Goal: Information Seeking & Learning: Check status

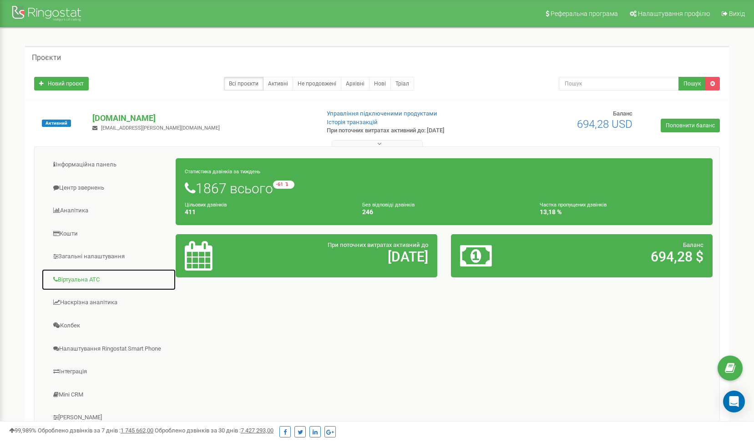
click at [77, 276] on link "Віртуальна АТС" at bounding box center [108, 280] width 135 height 22
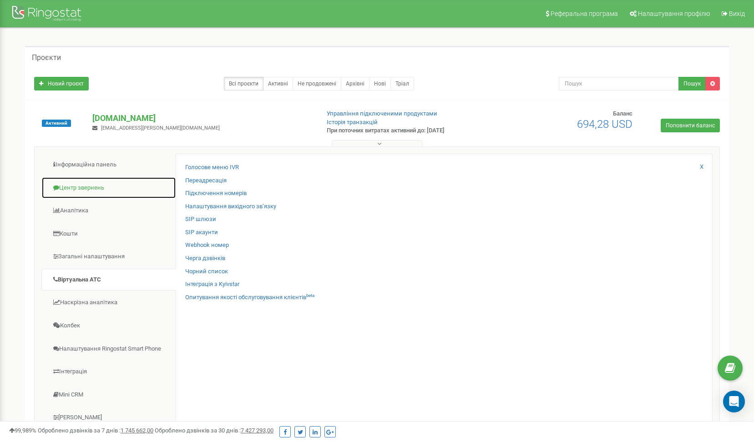
click at [125, 189] on link "Центр звернень" at bounding box center [108, 188] width 135 height 22
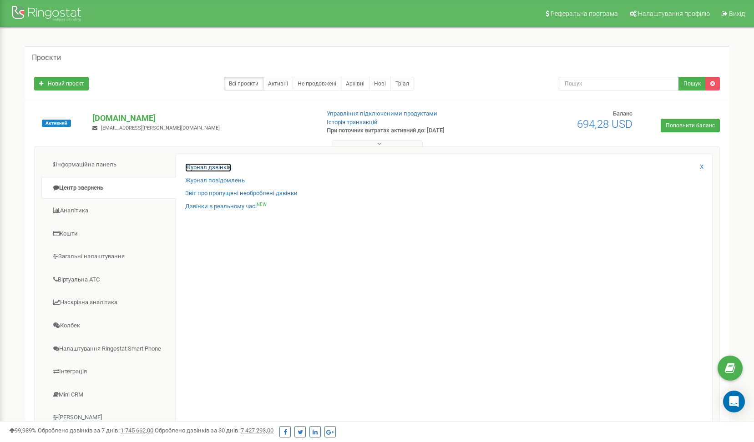
click at [225, 169] on link "Журнал дзвінків" at bounding box center [208, 167] width 46 height 9
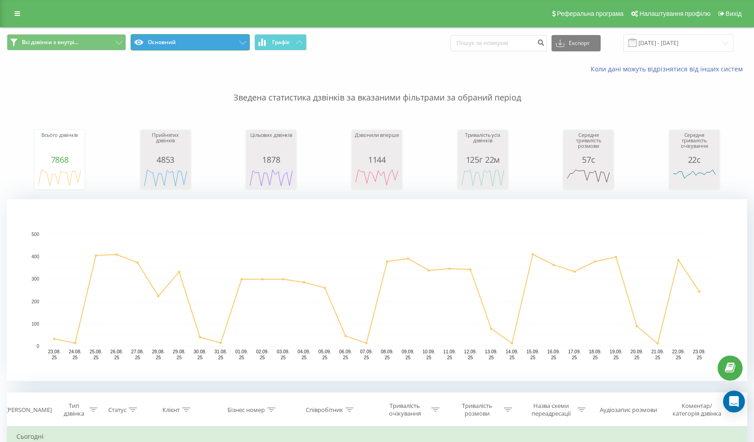
click at [223, 45] on button "Основний" at bounding box center [190, 42] width 119 height 16
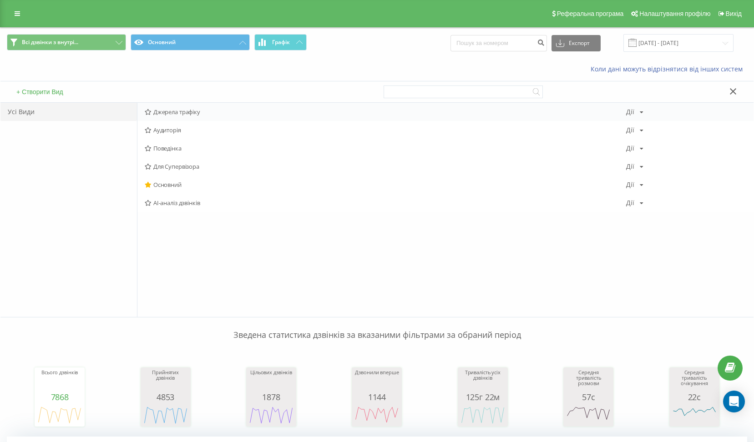
click at [188, 113] on span "Джерела трафіку" at bounding box center [386, 112] width 482 height 6
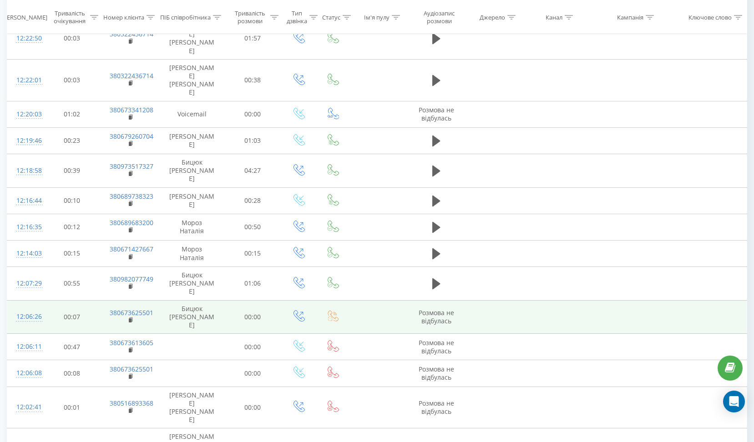
scroll to position [722, 0]
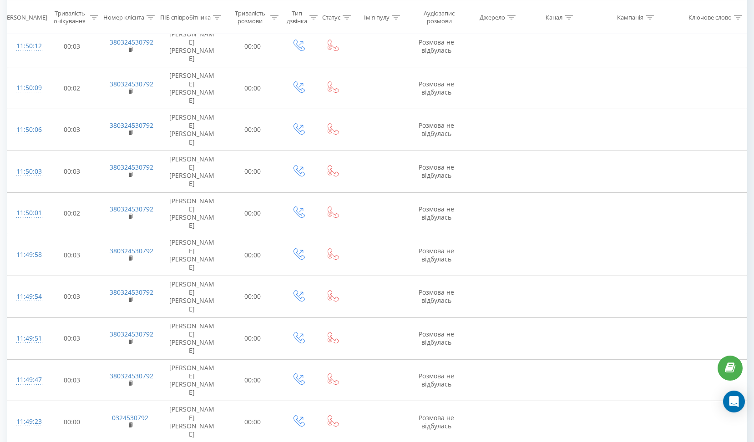
scroll to position [701, 0]
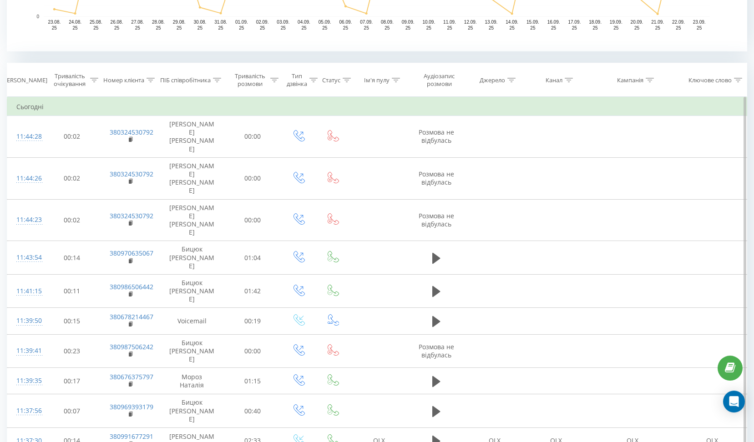
scroll to position [79, 0]
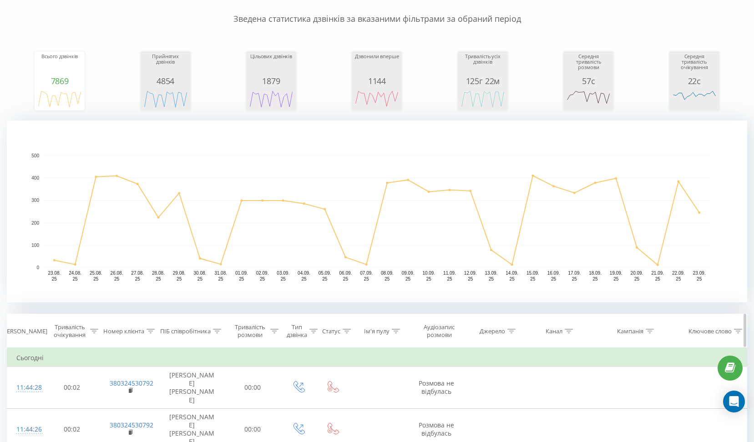
click at [651, 329] on div at bounding box center [650, 332] width 8 height 8
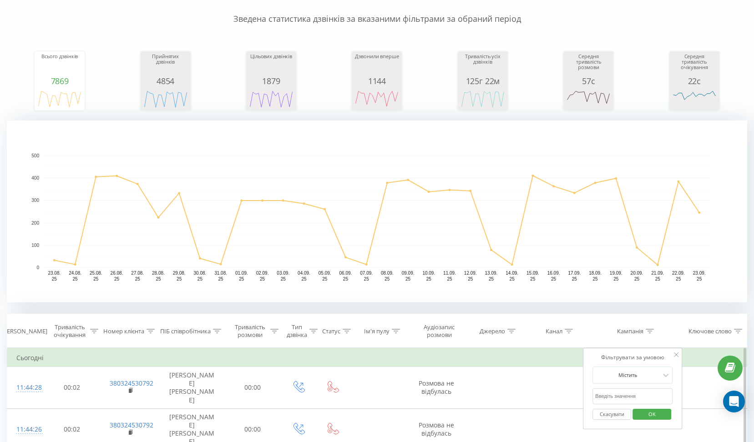
click at [628, 395] on input "text" at bounding box center [633, 397] width 80 height 16
type input "щ"
click at [649, 416] on span "OK" at bounding box center [652, 414] width 25 height 14
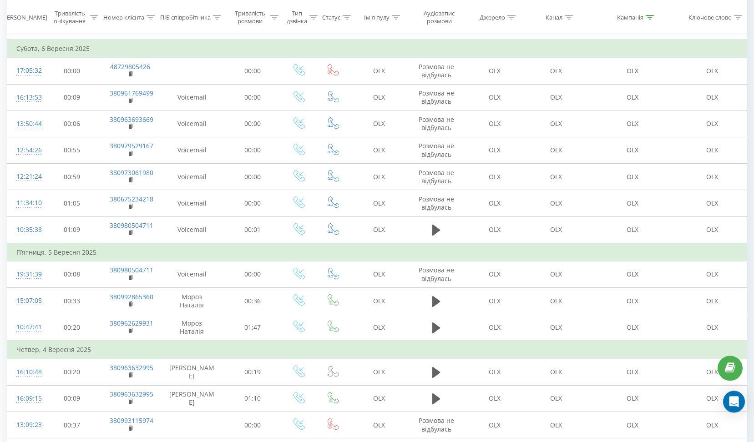
scroll to position [279, 0]
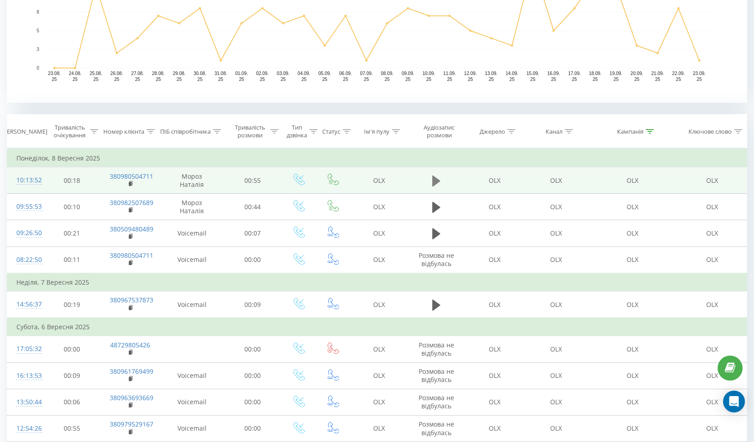
click at [435, 179] on icon at bounding box center [436, 180] width 8 height 11
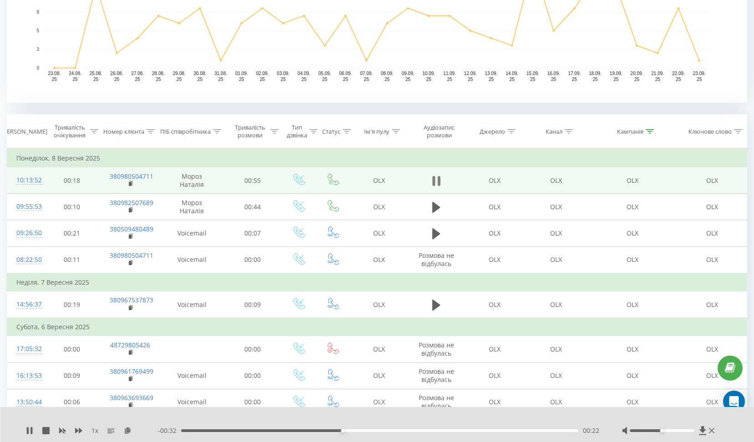
click at [434, 180] on icon at bounding box center [433, 181] width 3 height 10
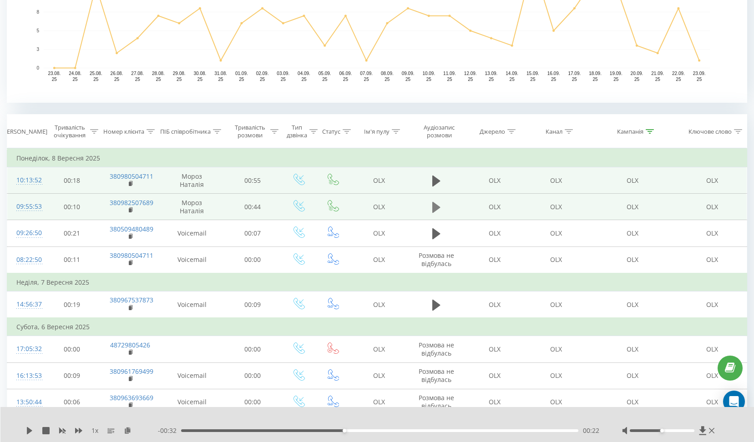
click at [435, 208] on icon at bounding box center [436, 207] width 8 height 11
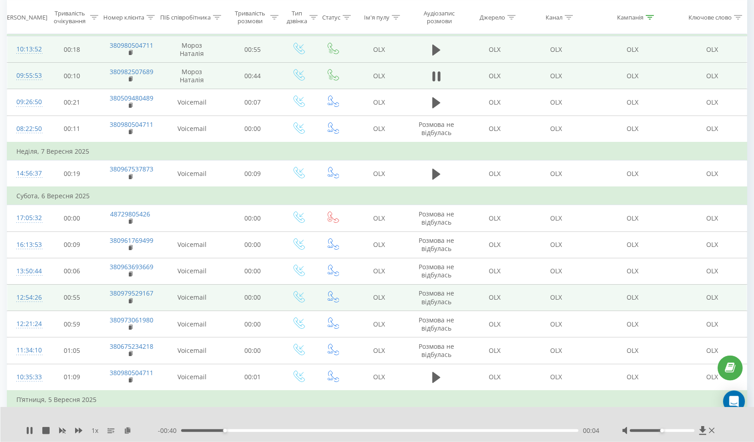
scroll to position [371, 0]
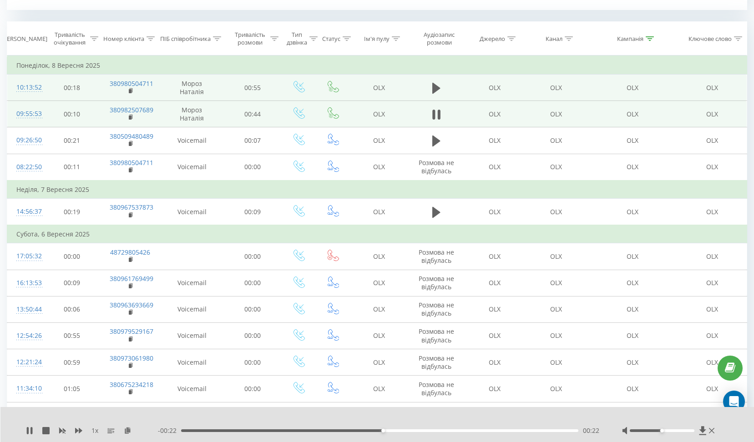
click at [412, 430] on div "00:22" at bounding box center [379, 431] width 397 height 3
click at [712, 431] on icon at bounding box center [711, 430] width 5 height 5
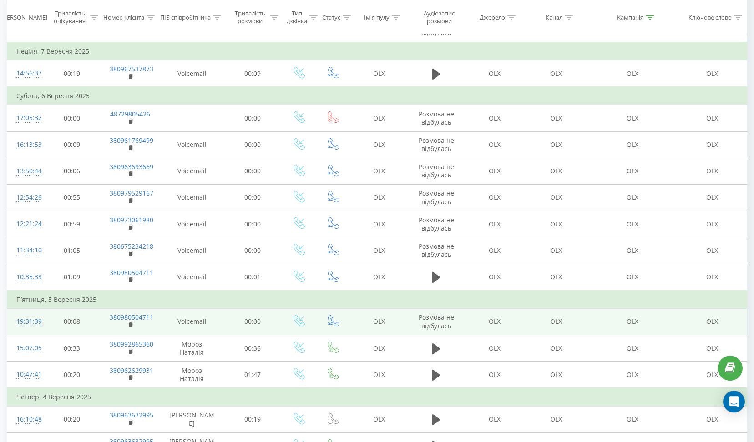
scroll to position [557, 0]
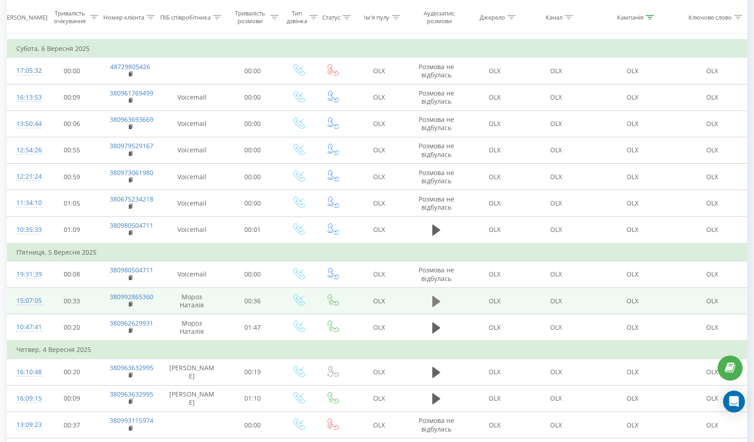
click at [437, 302] on icon at bounding box center [436, 301] width 8 height 11
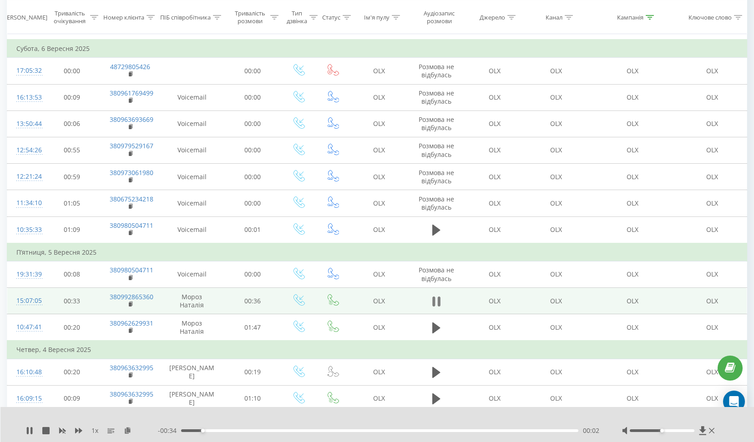
click at [437, 304] on icon at bounding box center [436, 301] width 8 height 13
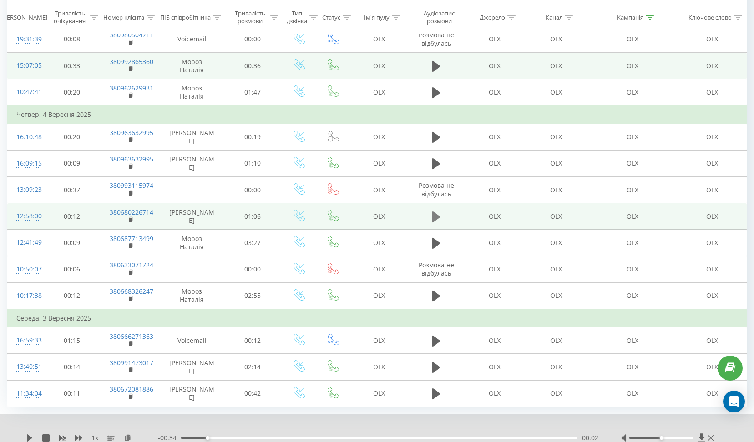
click at [437, 216] on icon at bounding box center [436, 217] width 8 height 11
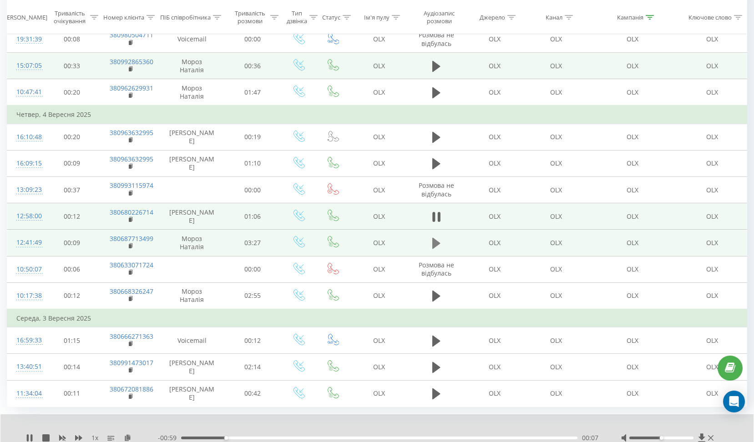
click at [435, 245] on icon at bounding box center [436, 243] width 8 height 11
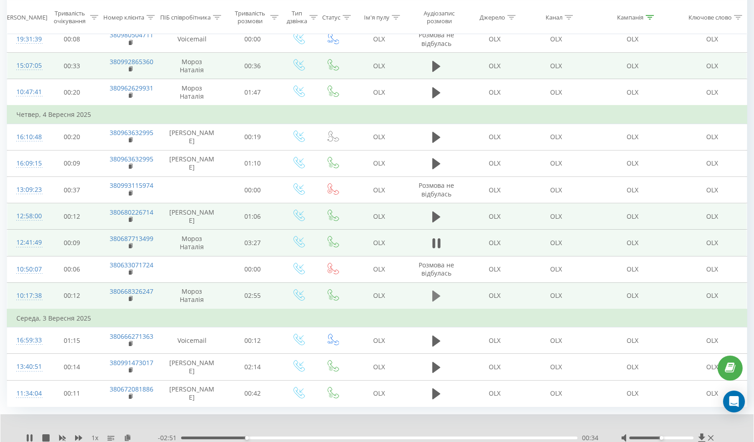
click at [437, 300] on icon at bounding box center [436, 296] width 8 height 11
click at [436, 302] on icon at bounding box center [436, 296] width 8 height 13
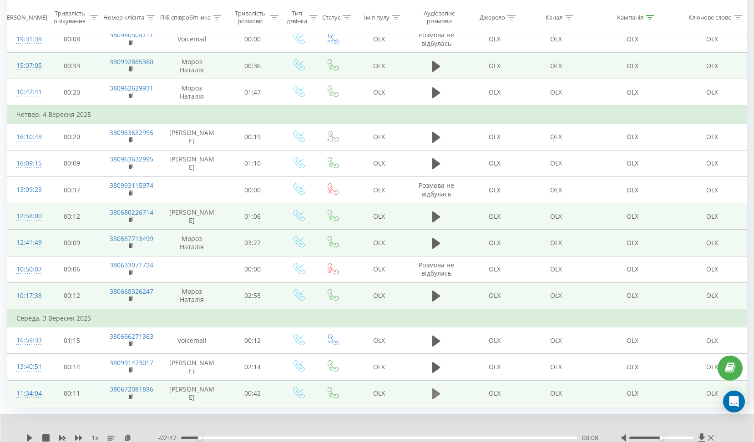
click at [431, 396] on button at bounding box center [437, 394] width 14 height 14
click at [711, 436] on icon at bounding box center [710, 438] width 5 height 7
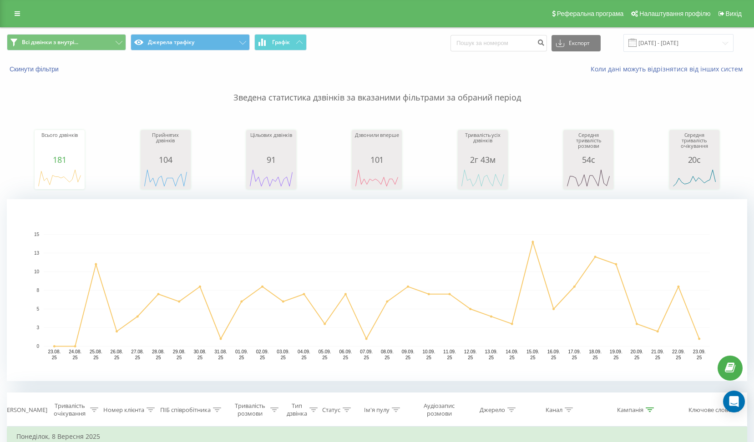
scroll to position [279, 0]
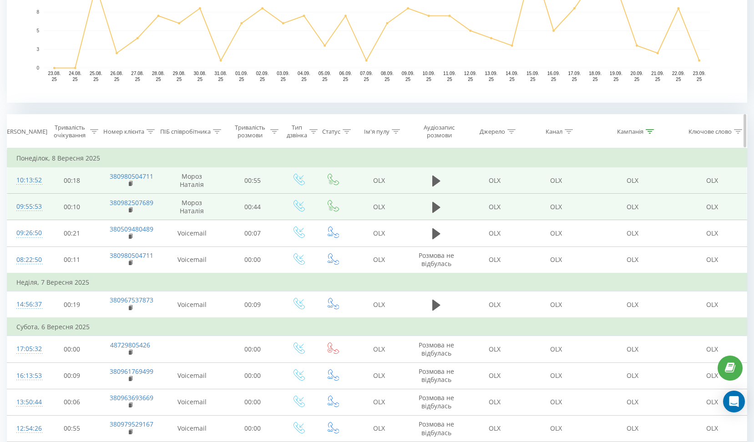
click at [650, 132] on icon at bounding box center [650, 131] width 8 height 5
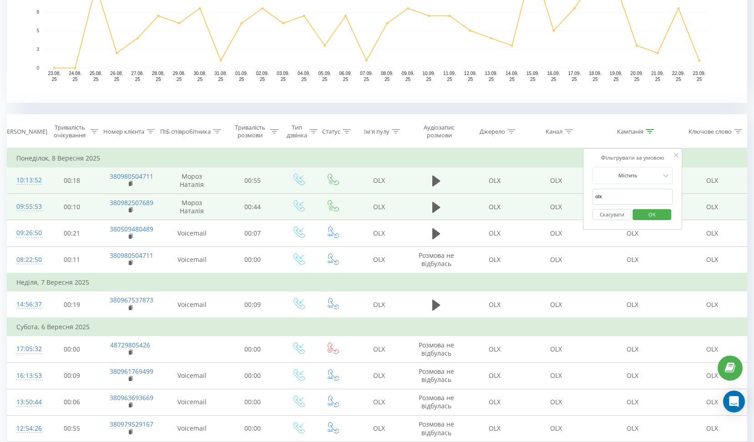
drag, startPoint x: 625, startPoint y: 198, endPoint x: 508, endPoint y: 187, distance: 118.4
click at [593, 189] on input "olx" at bounding box center [633, 197] width 80 height 16
type input "prom"
click at [639, 219] on button "OK" at bounding box center [652, 214] width 39 height 11
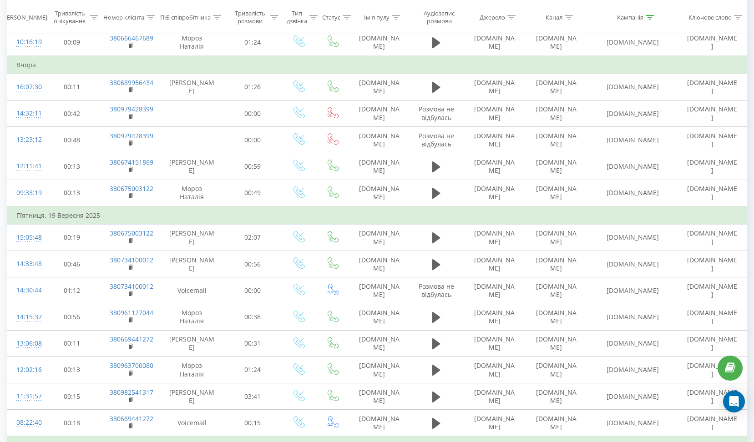
scroll to position [284, 0]
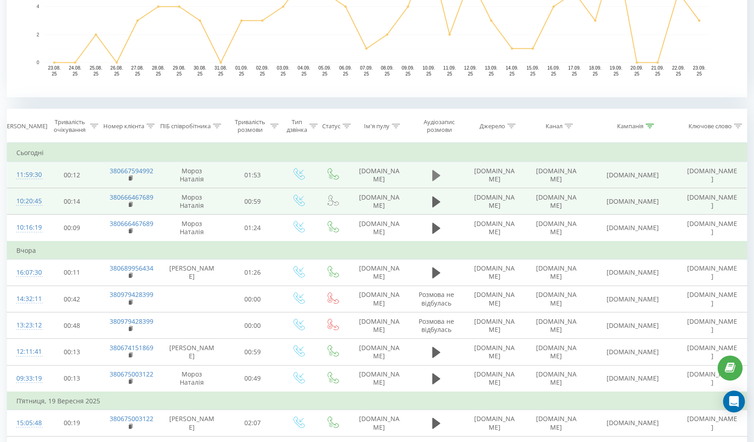
click at [431, 177] on button at bounding box center [437, 176] width 14 height 14
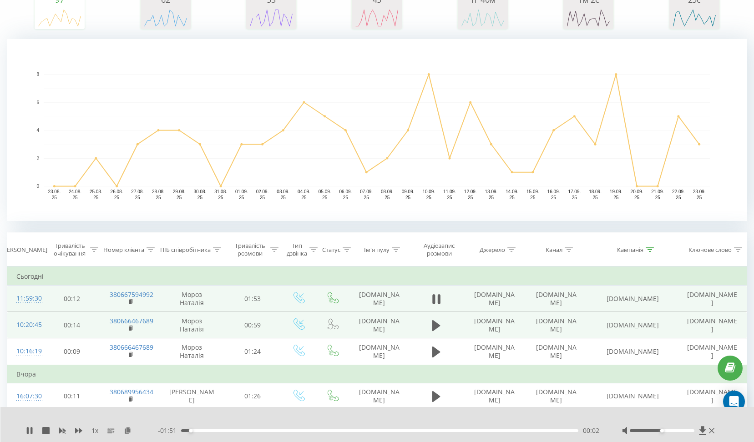
scroll to position [191, 0]
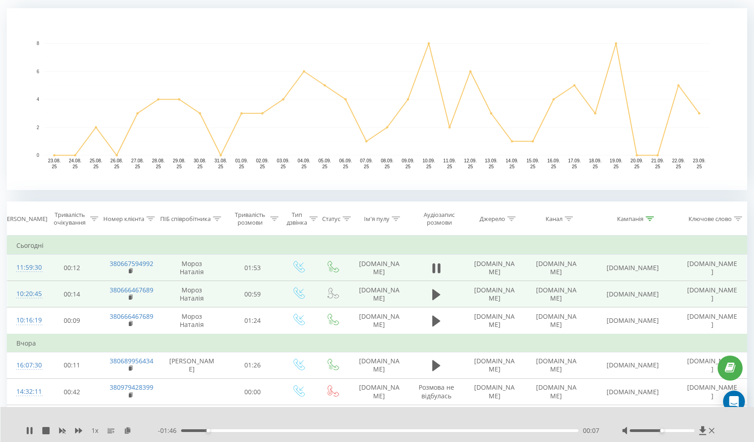
click at [708, 430] on div at bounding box center [669, 431] width 95 height 9
click at [436, 295] on icon at bounding box center [436, 295] width 8 height 11
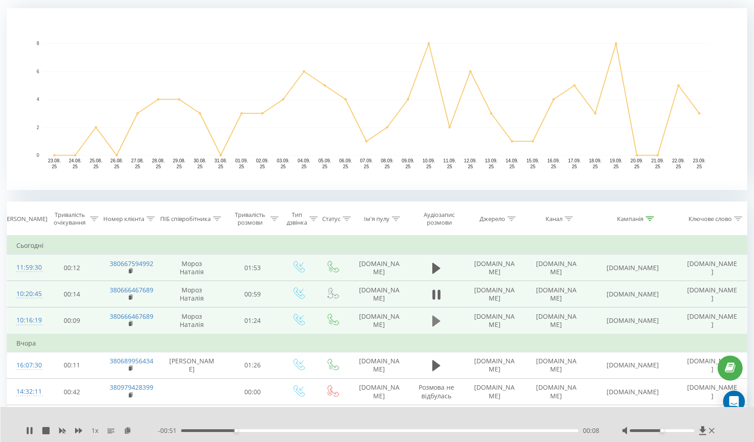
click at [432, 324] on icon at bounding box center [436, 321] width 8 height 11
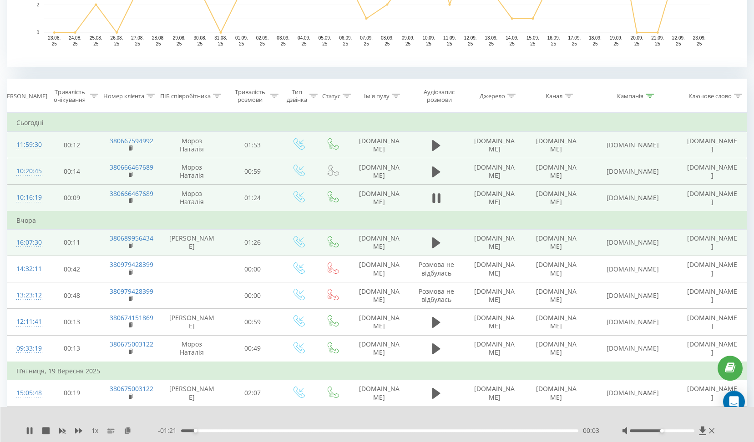
scroll to position [330, 0]
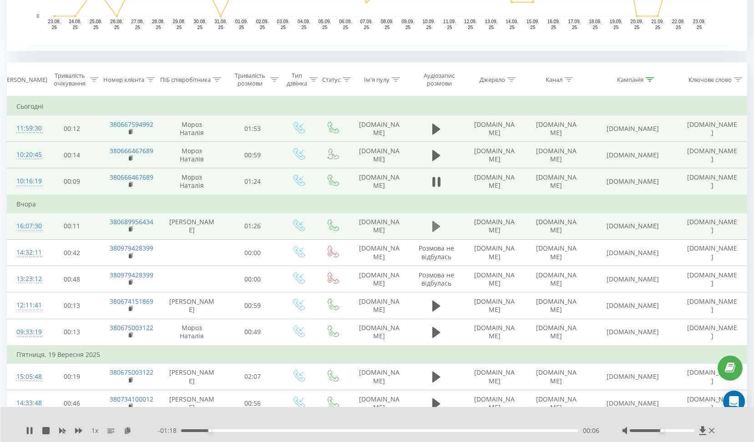
click at [436, 232] on icon at bounding box center [436, 226] width 8 height 13
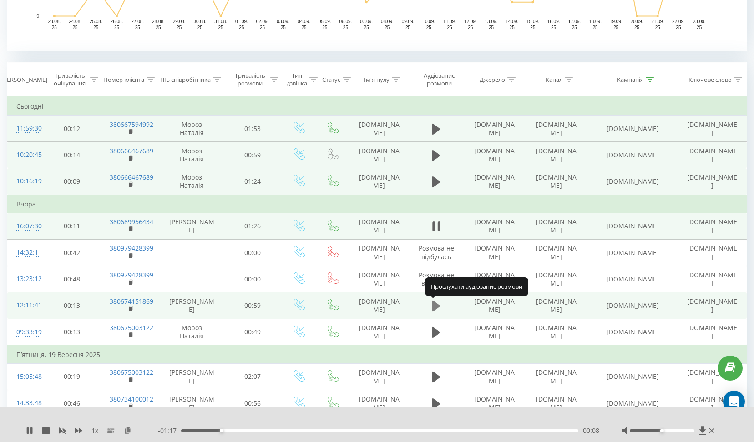
click at [432, 308] on icon at bounding box center [436, 306] width 8 height 13
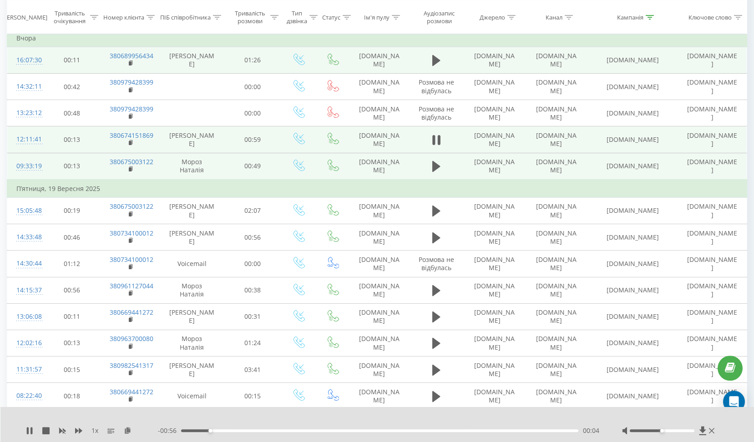
scroll to position [563, 0]
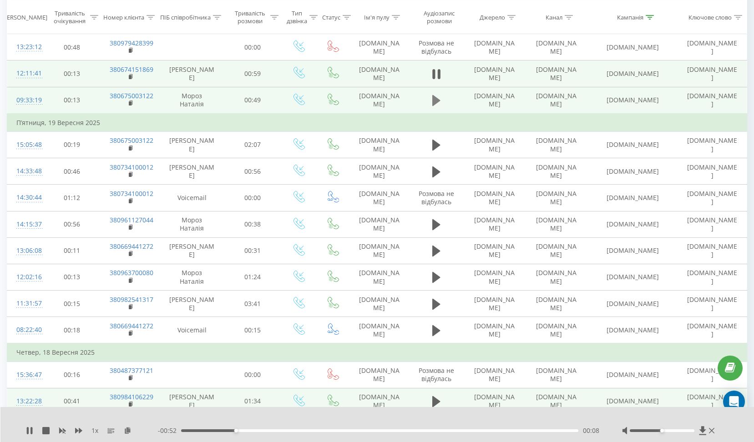
click at [437, 102] on icon at bounding box center [436, 100] width 8 height 11
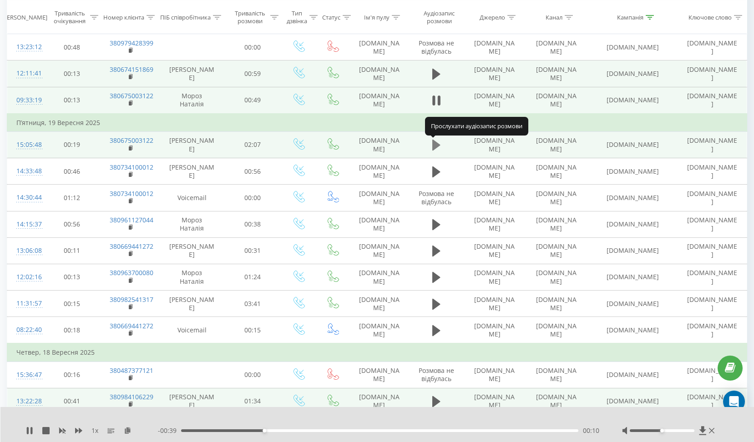
click at [435, 145] on icon at bounding box center [436, 145] width 8 height 11
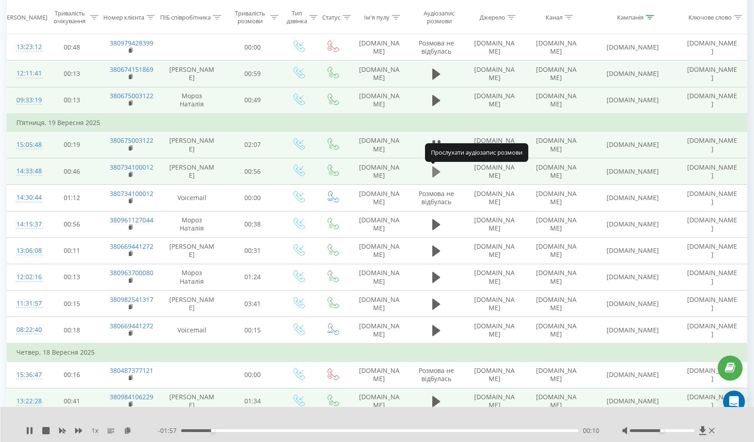
click at [436, 169] on icon at bounding box center [436, 172] width 8 height 11
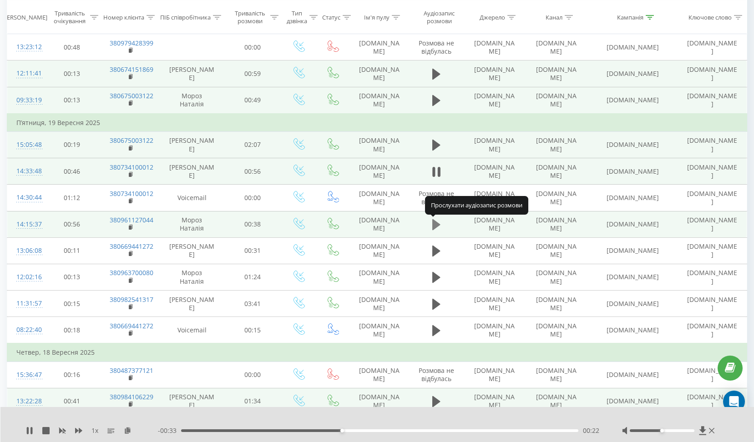
click at [434, 226] on icon at bounding box center [436, 224] width 8 height 11
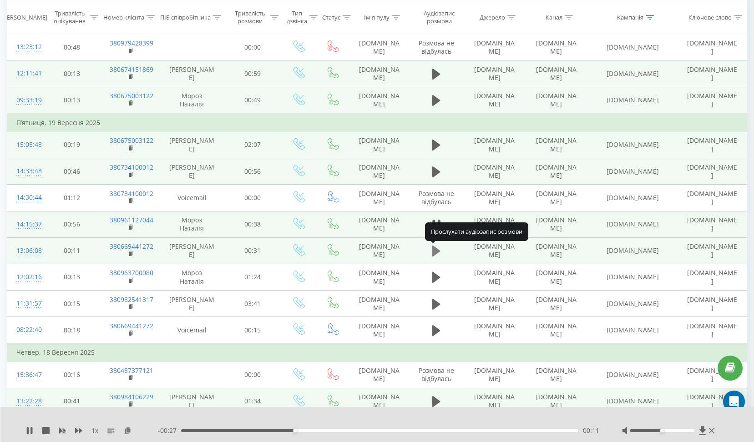
click at [434, 253] on icon at bounding box center [436, 251] width 8 height 11
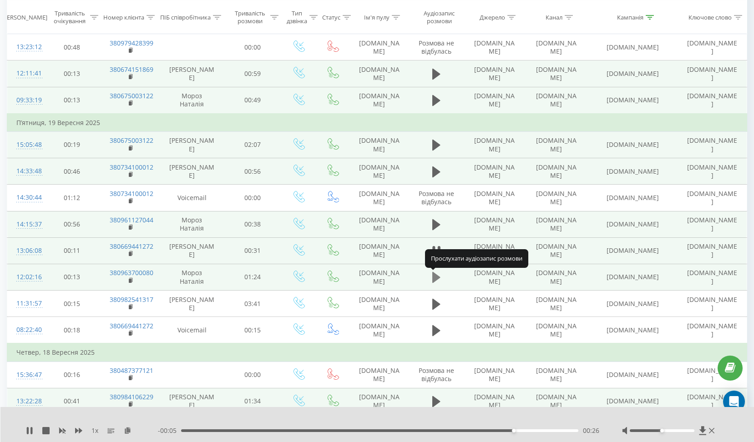
click at [435, 279] on icon at bounding box center [436, 277] width 8 height 11
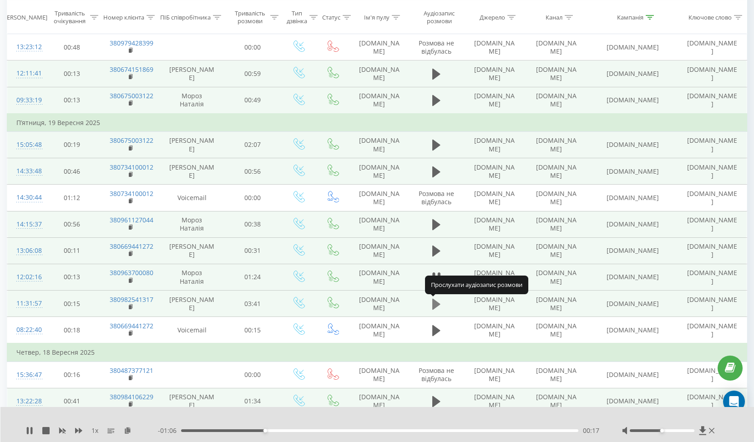
click at [435, 305] on icon at bounding box center [436, 304] width 8 height 11
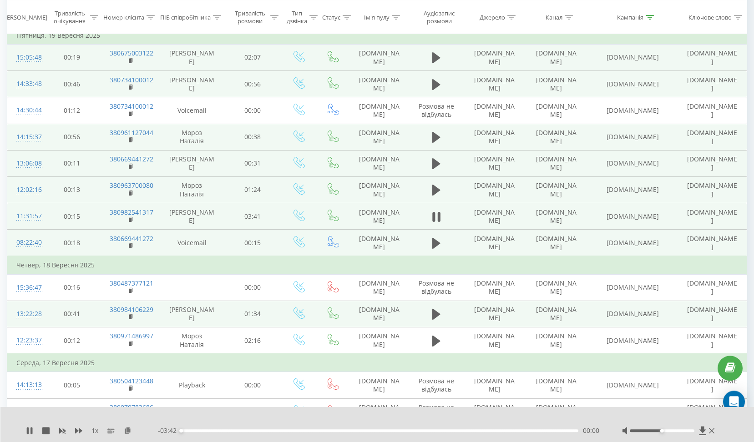
scroll to position [702, 0]
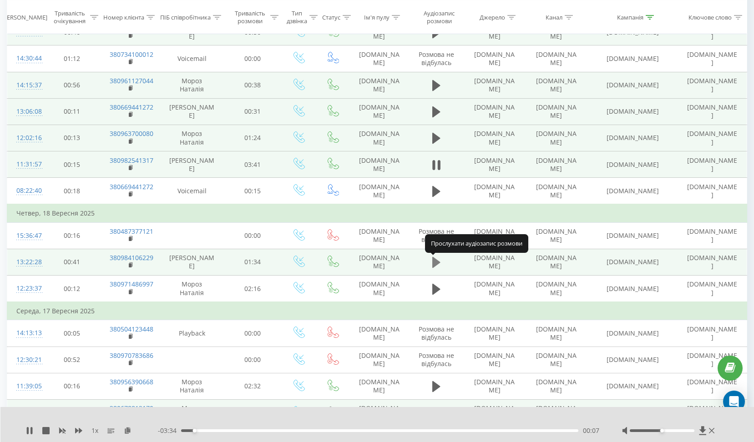
click at [436, 263] on icon at bounding box center [436, 262] width 8 height 11
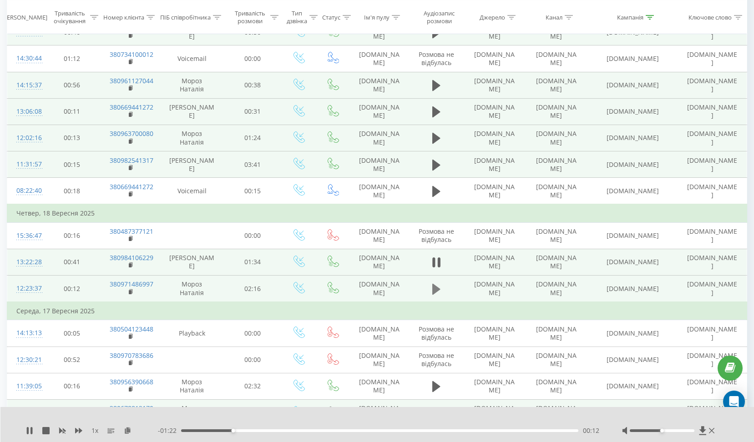
click at [435, 292] on icon at bounding box center [436, 289] width 8 height 11
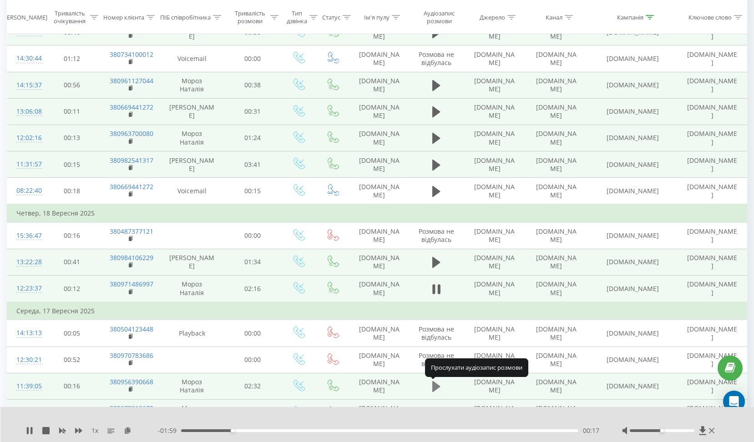
click at [439, 387] on icon at bounding box center [436, 386] width 8 height 11
click at [439, 387] on icon at bounding box center [438, 387] width 3 height 10
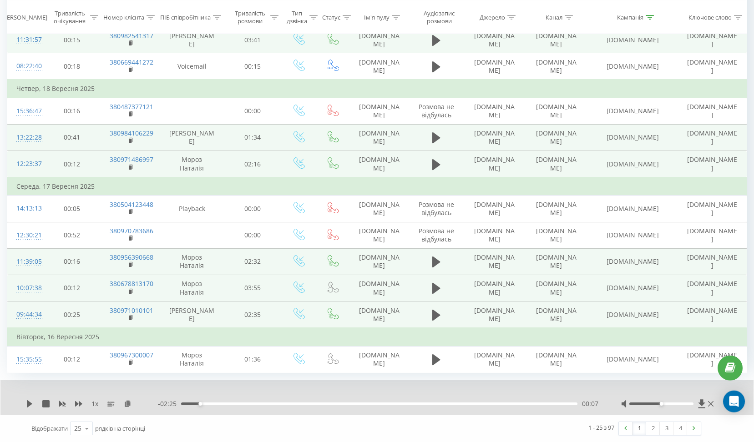
scroll to position [828, 0]
click at [437, 260] on icon at bounding box center [436, 262] width 8 height 11
click at [435, 288] on icon at bounding box center [436, 288] width 8 height 11
click at [433, 314] on icon at bounding box center [436, 315] width 8 height 11
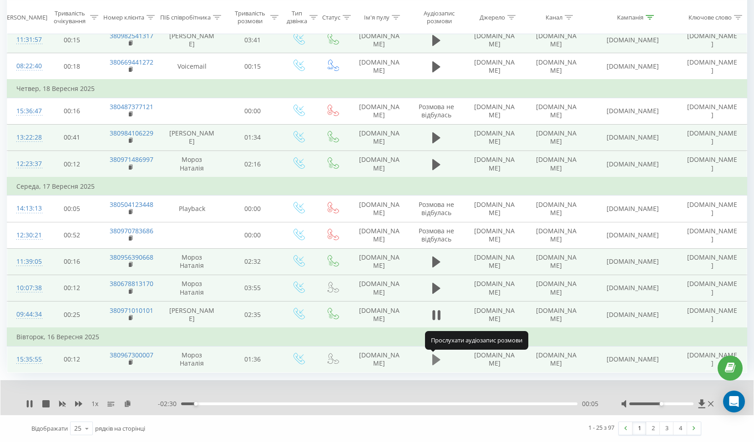
click at [433, 362] on icon at bounding box center [436, 360] width 8 height 11
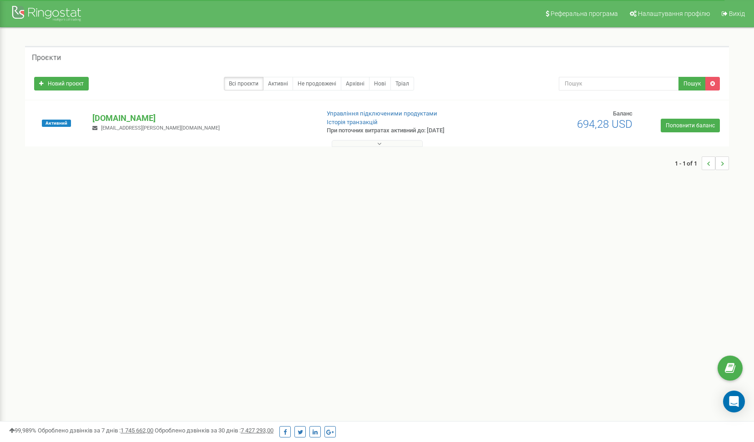
click at [118, 118] on p "[DOMAIN_NAME]" at bounding box center [201, 118] width 219 height 12
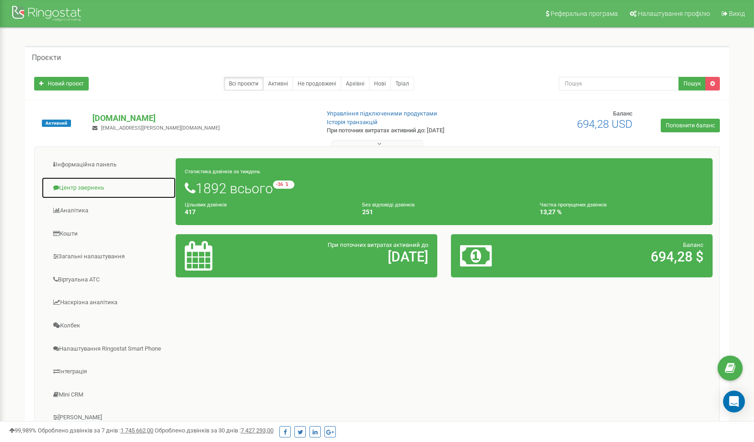
click at [81, 187] on link "Центр звернень" at bounding box center [108, 188] width 135 height 22
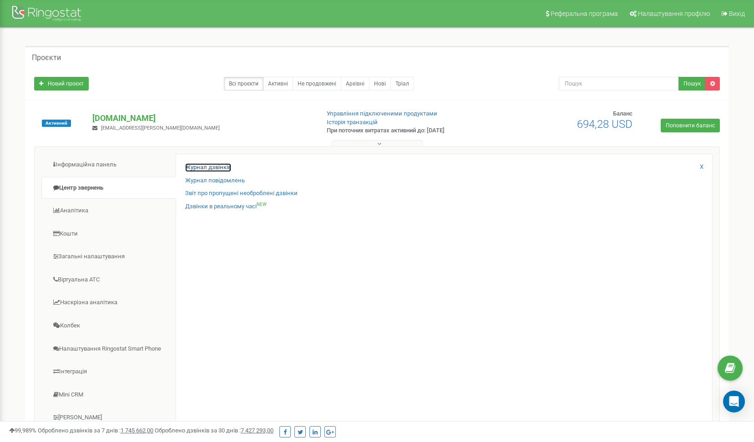
click at [200, 166] on link "Журнал дзвінків" at bounding box center [208, 167] width 46 height 9
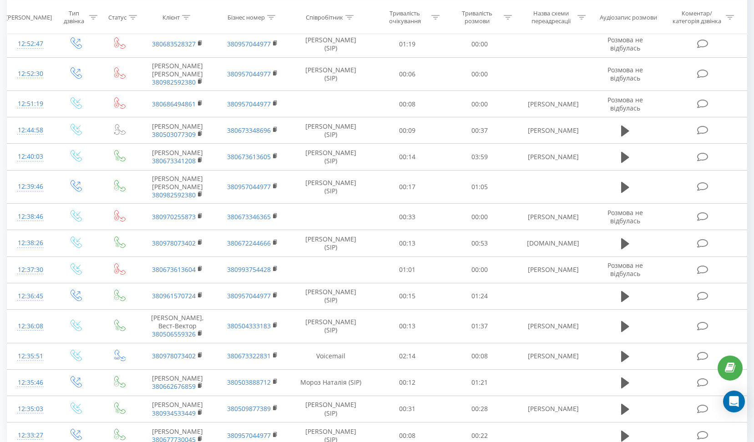
scroll to position [696, 0]
